Goal: Find specific page/section: Find specific page/section

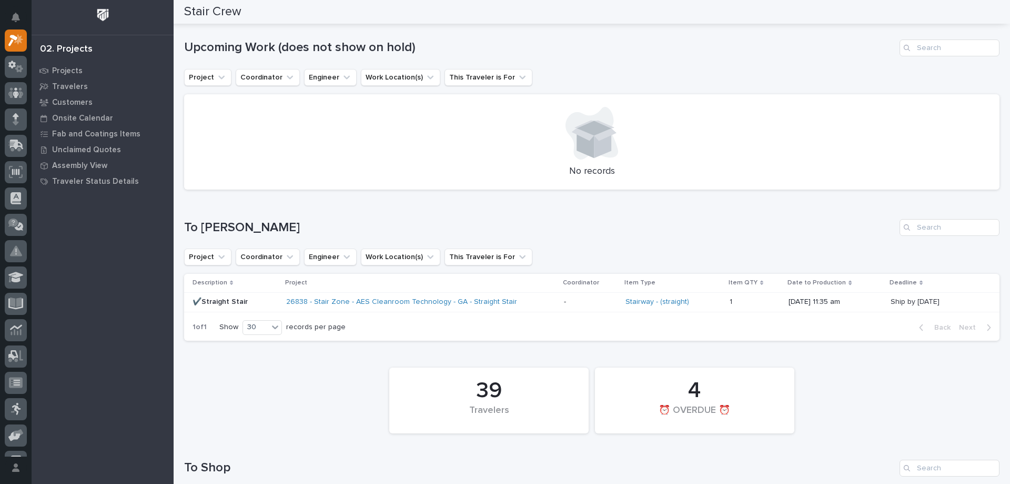
scroll to position [474, 0]
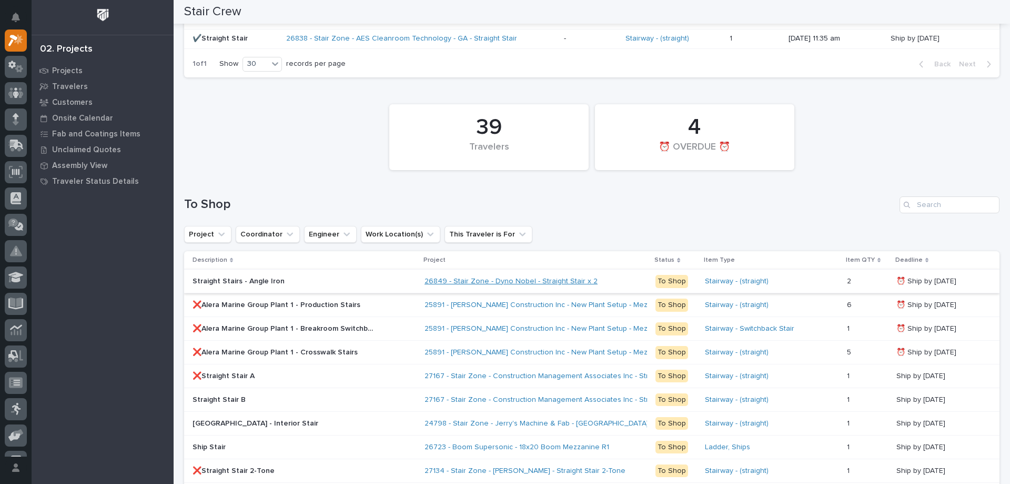
click at [548, 282] on link "26849 - Stair Zone - Dyno Nobel - Straight Stair x 2" at bounding box center [511, 281] width 173 height 9
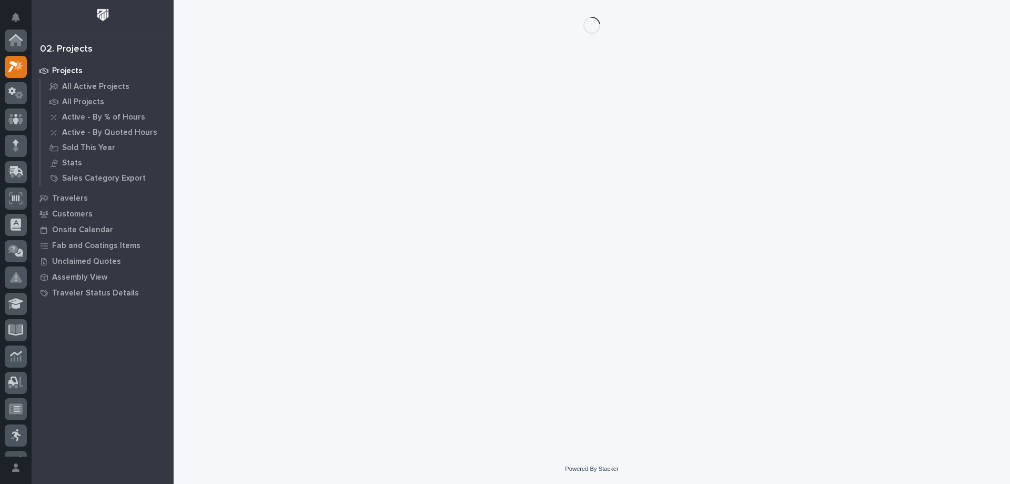
scroll to position [26, 0]
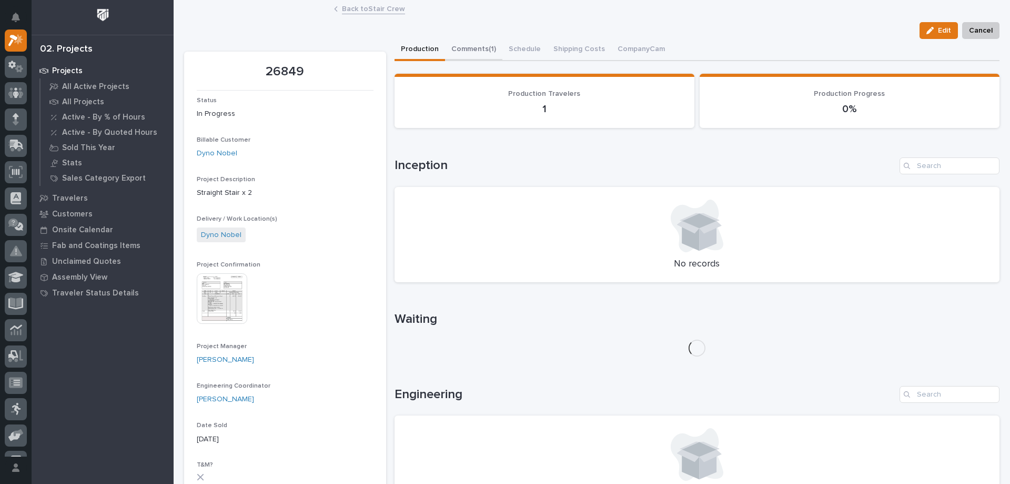
click at [475, 48] on button "Comments (1)" at bounding box center [473, 50] width 57 height 22
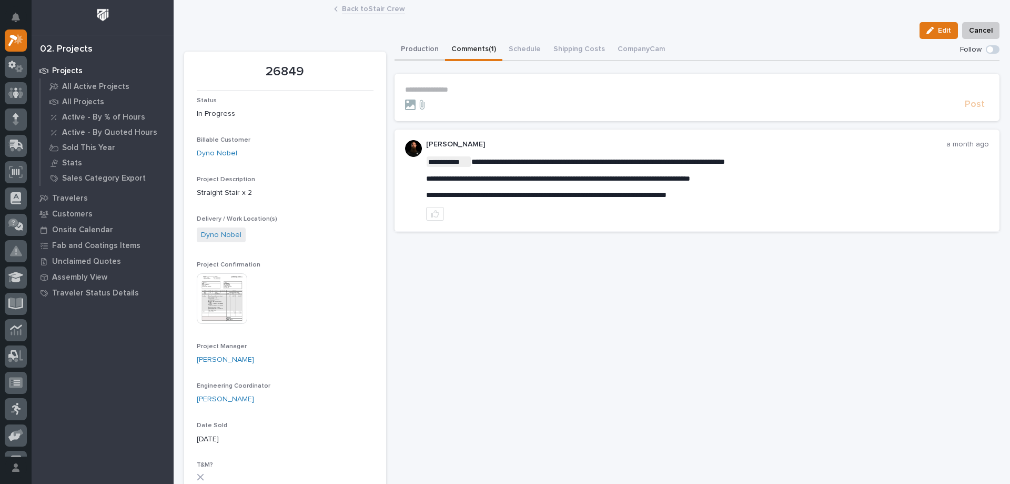
click at [428, 43] on button "Production" at bounding box center [420, 50] width 51 height 22
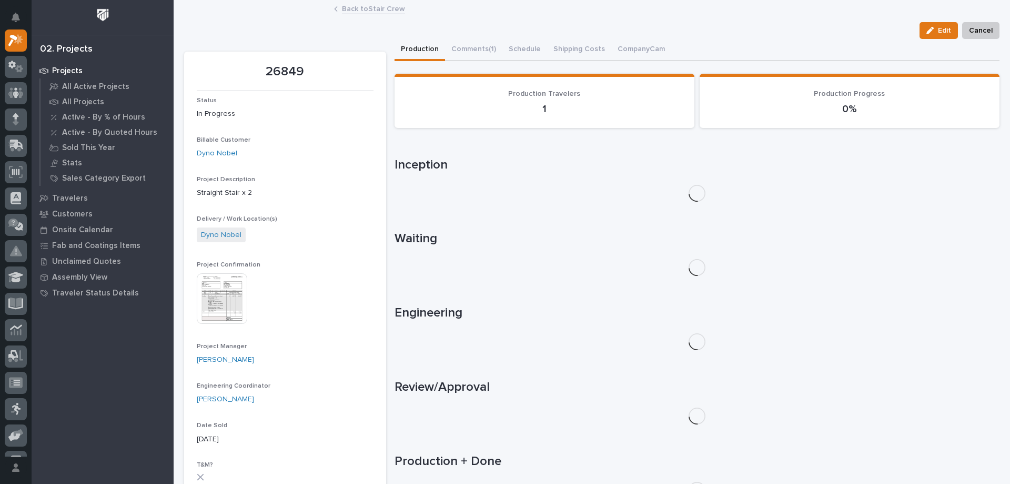
click at [206, 294] on img at bounding box center [222, 298] width 51 height 51
